Goal: Contribute content

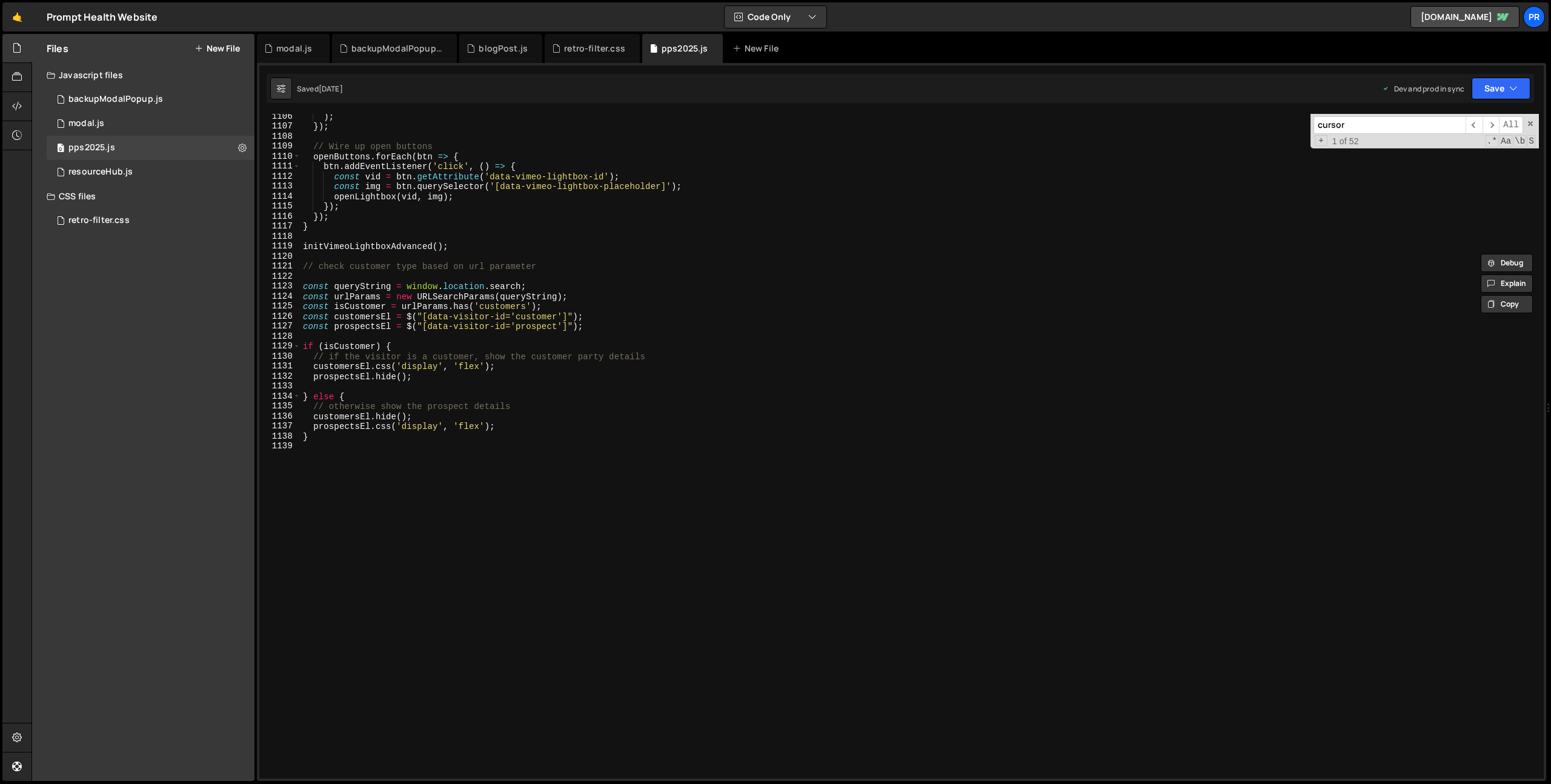
scroll to position [11051, 0]
click at [323, 443] on div ") ; }) ; // Wire up open buttons openButtons . forEach ( btn => { btn . addEven…" at bounding box center [920, 454] width 1239 height 685
type textarea "// folder close buttons"
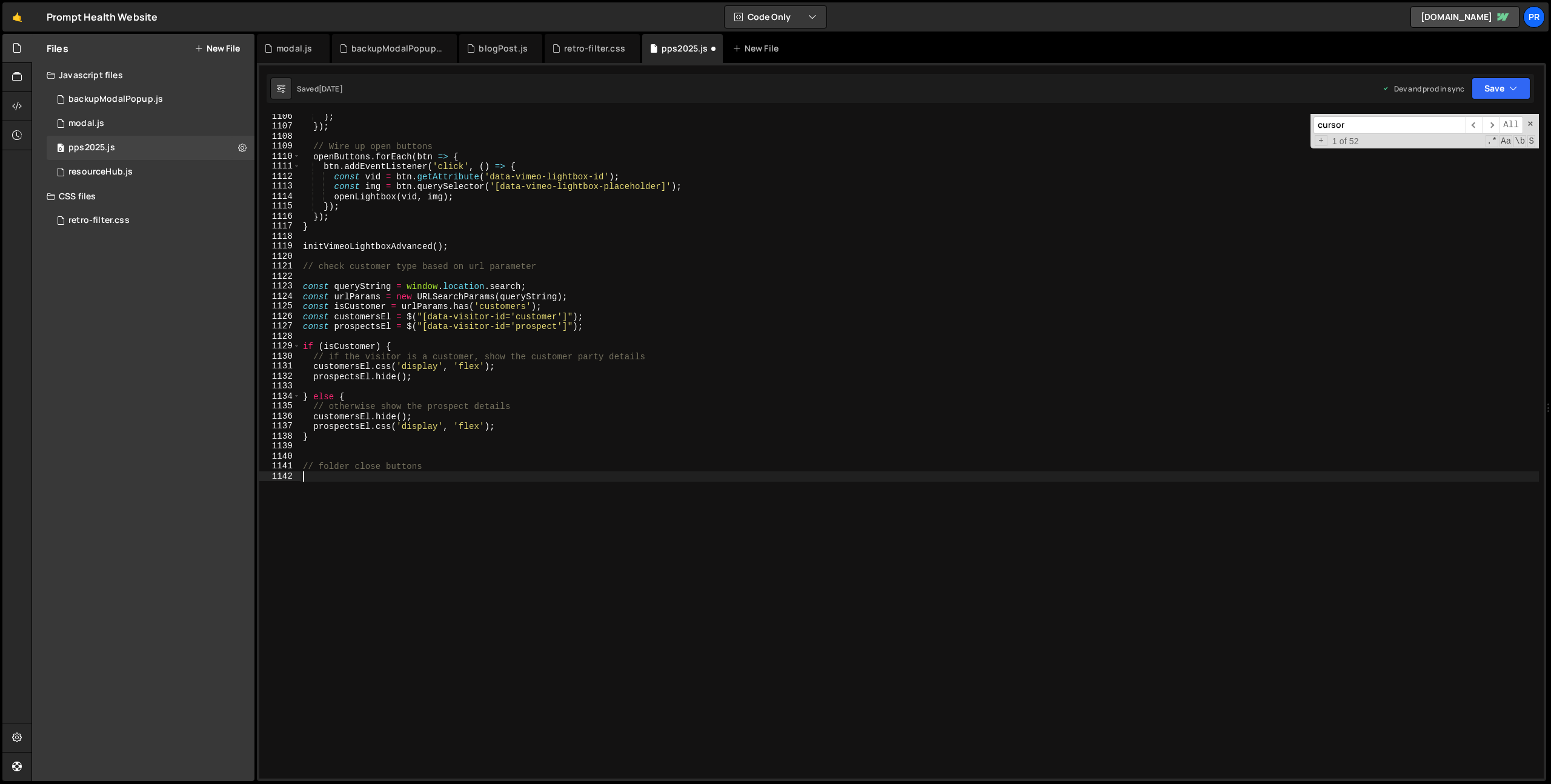
click at [432, 468] on div ") ; }) ; // Wire up open buttons openButtons . forEach ( btn => { btn . addEven…" at bounding box center [920, 454] width 1239 height 685
type textarea "// folder close button"
click at [378, 485] on div ") ; }) ; // Wire up open buttons openButtons . forEach ( btn => { btn . addEven…" at bounding box center [920, 454] width 1239 height 685
click at [334, 487] on div ") ; }) ; // Wire up open buttons openButtons . forEach ( btn => { btn . addEven…" at bounding box center [920, 454] width 1239 height 685
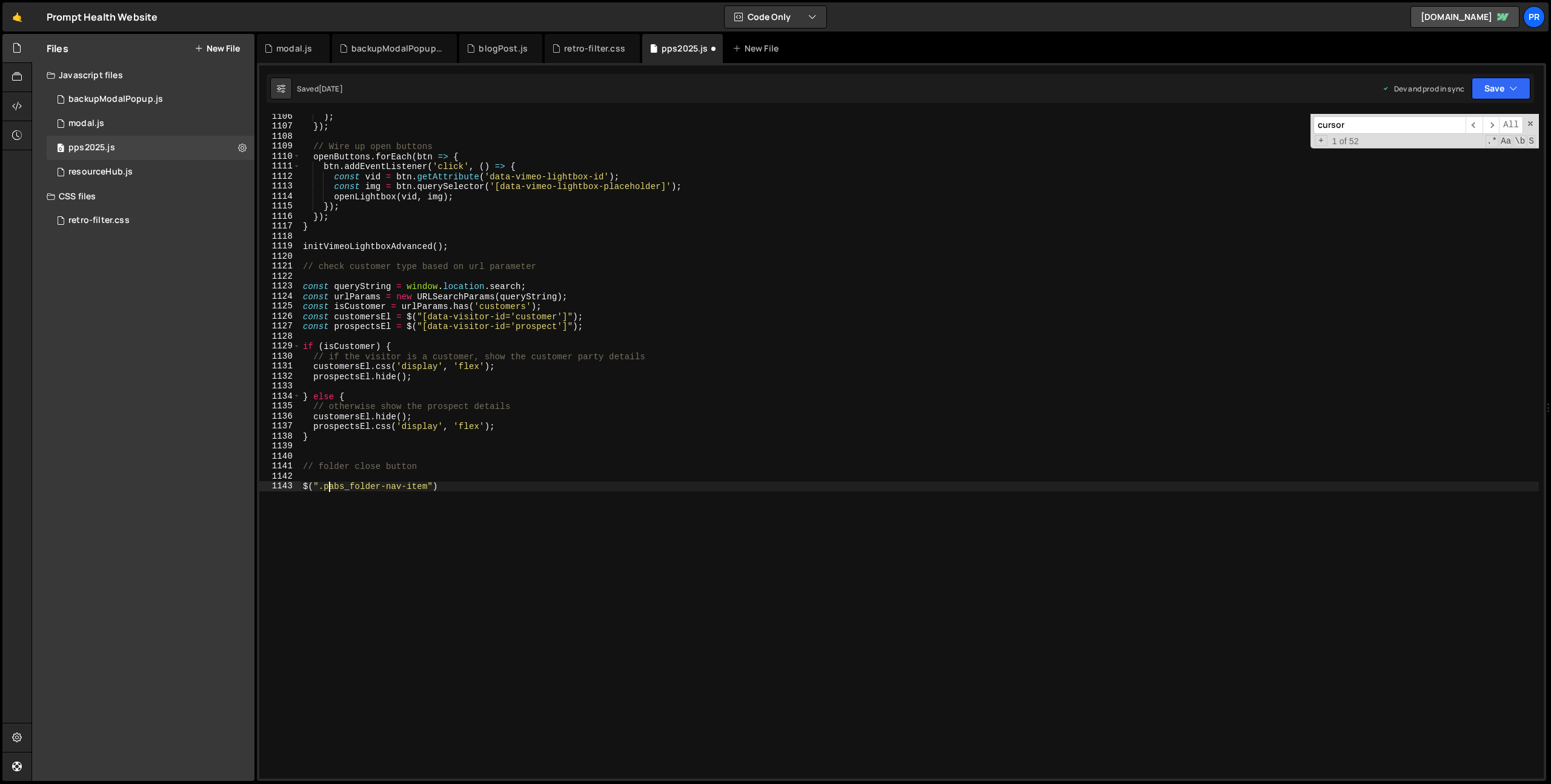
scroll to position [0, 2]
click at [432, 484] on div ") ; }) ; // Wire up open buttons openButtons . forEach ( btn => { btn . addEven…" at bounding box center [920, 454] width 1239 height 685
type textarea "$(".plabs_folder-nav-item.is-close-button").on("click", function(){)"
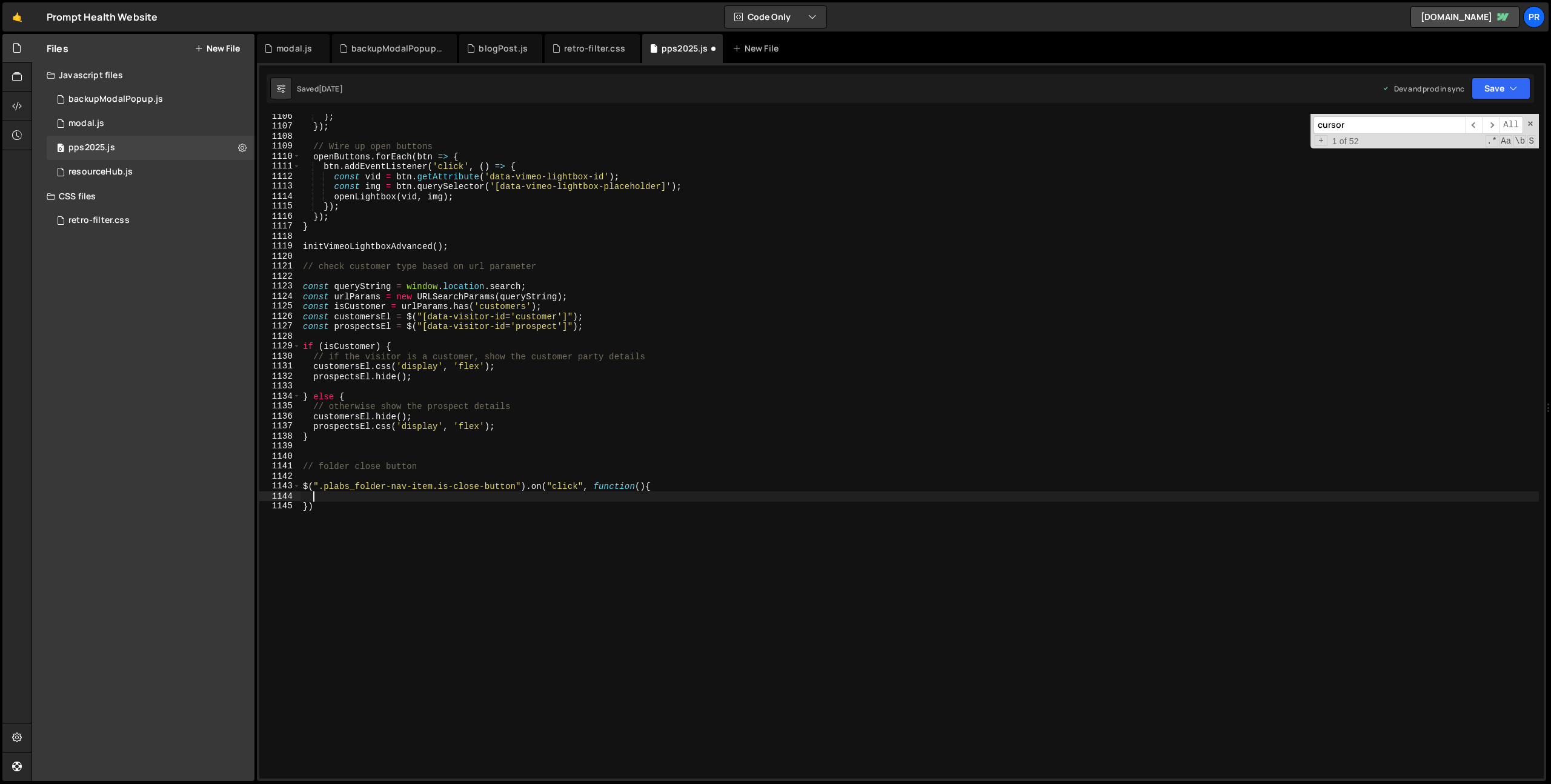
click at [641, 487] on div ") ; }) ; // Wire up open buttons openButtons . forEach ( btn => { btn . addEven…" at bounding box center [920, 454] width 1239 height 685
type textarea "$(".plabs_folder-nav-item.is-close-button").on("click", function(e){"
click at [406, 500] on div ") ; }) ; // Wire up open buttons openButtons . forEach ( btn => { btn . addEven…" at bounding box center [920, 454] width 1239 height 685
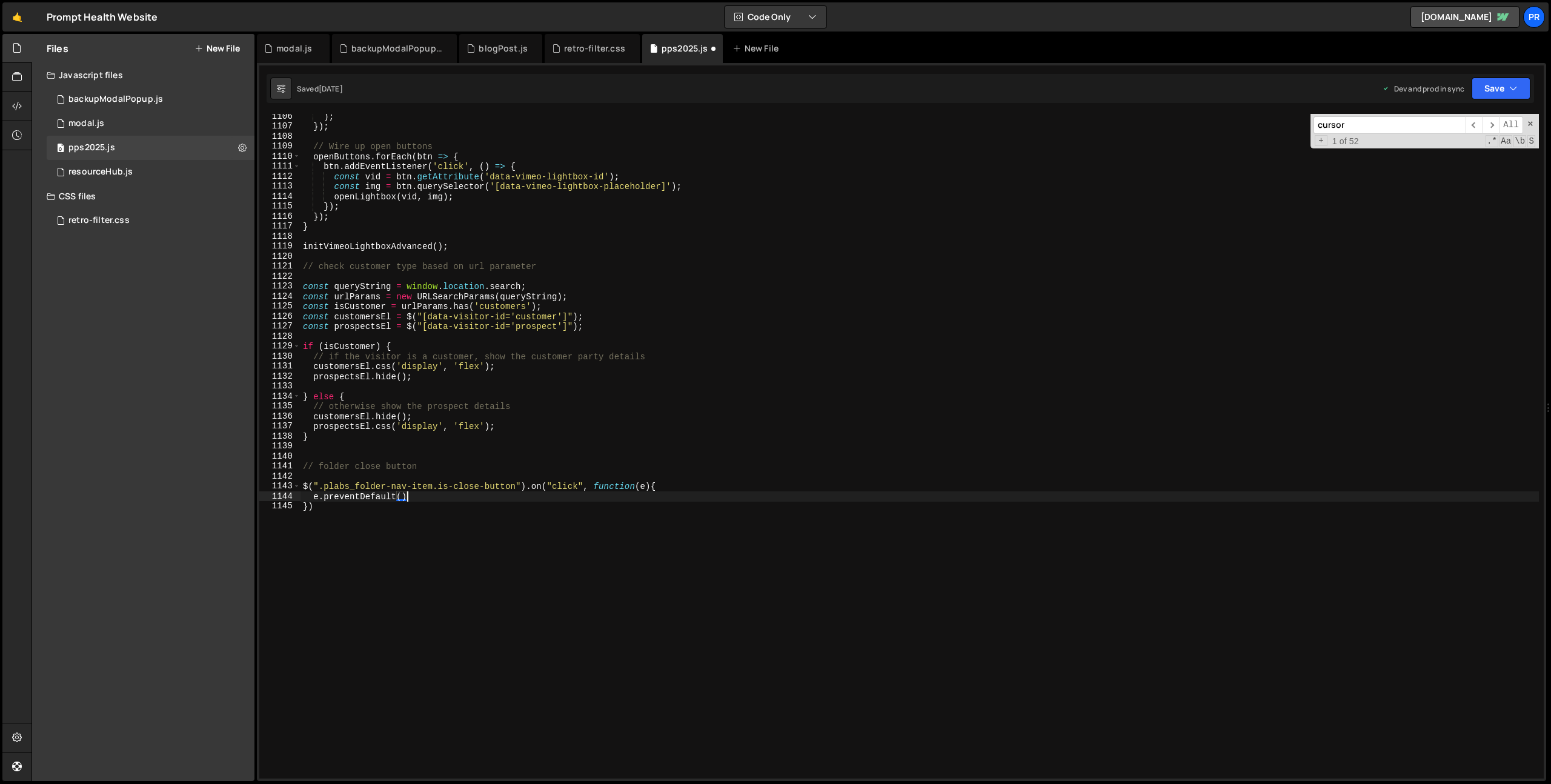
type textarea "e.preventDefault();"
click at [708, 471] on div ") ; }) ; // Wire up open buttons openButtons . forEach ( btn => { btn . addEven…" at bounding box center [920, 454] width 1239 height 685
click at [1504, 94] on button "Save" at bounding box center [1501, 88] width 59 height 22
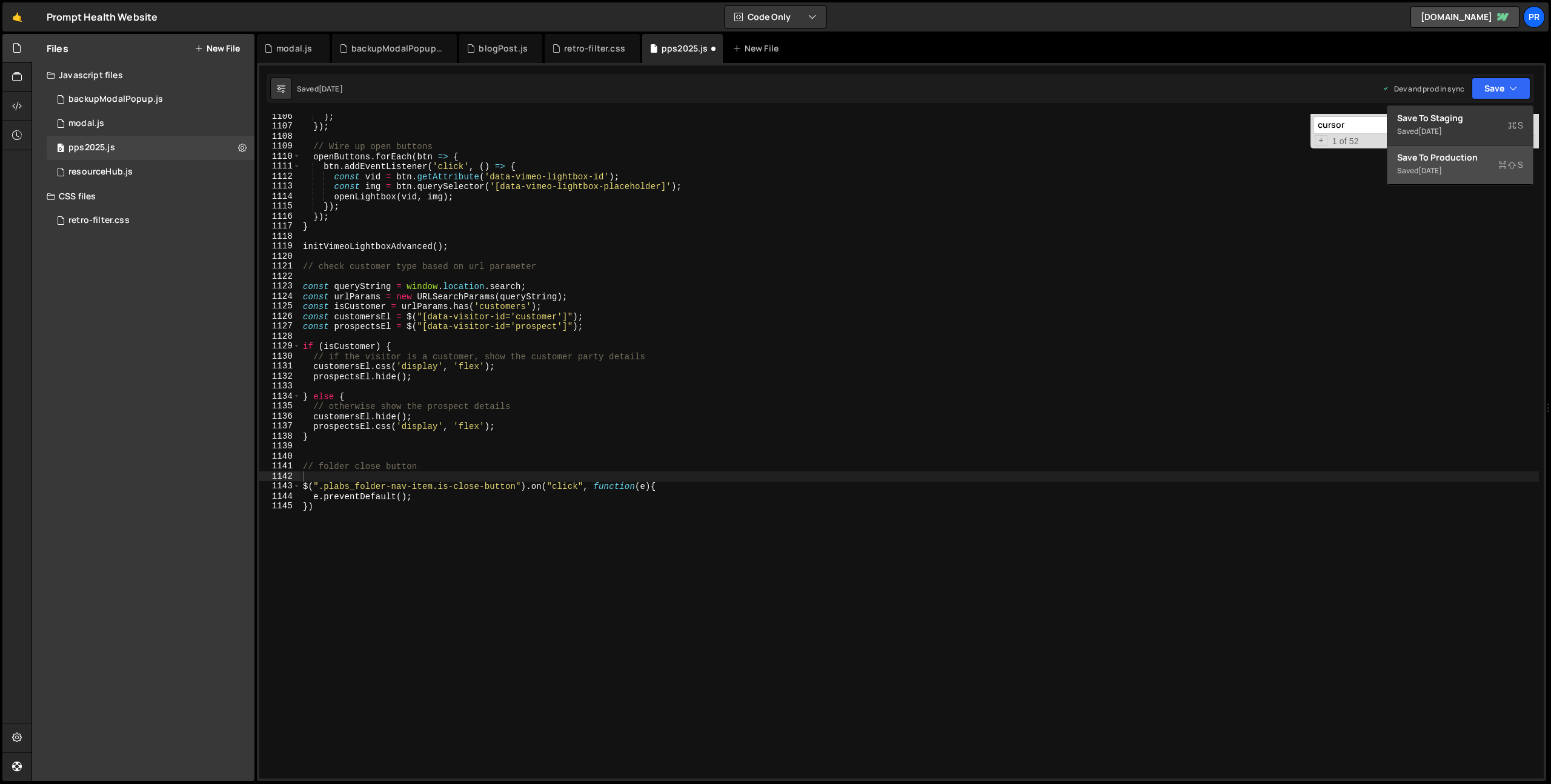
click at [1468, 164] on div "Saved [DATE]" at bounding box center [1460, 171] width 126 height 14
